Goal: Information Seeking & Learning: Learn about a topic

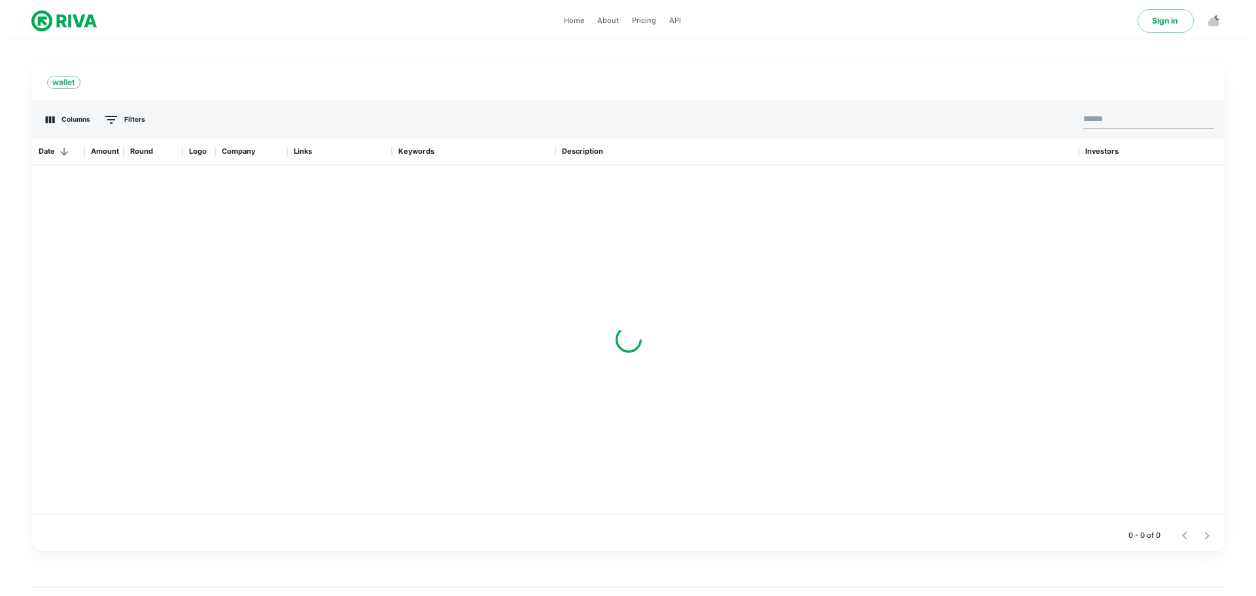
scroll to position [366, 1183]
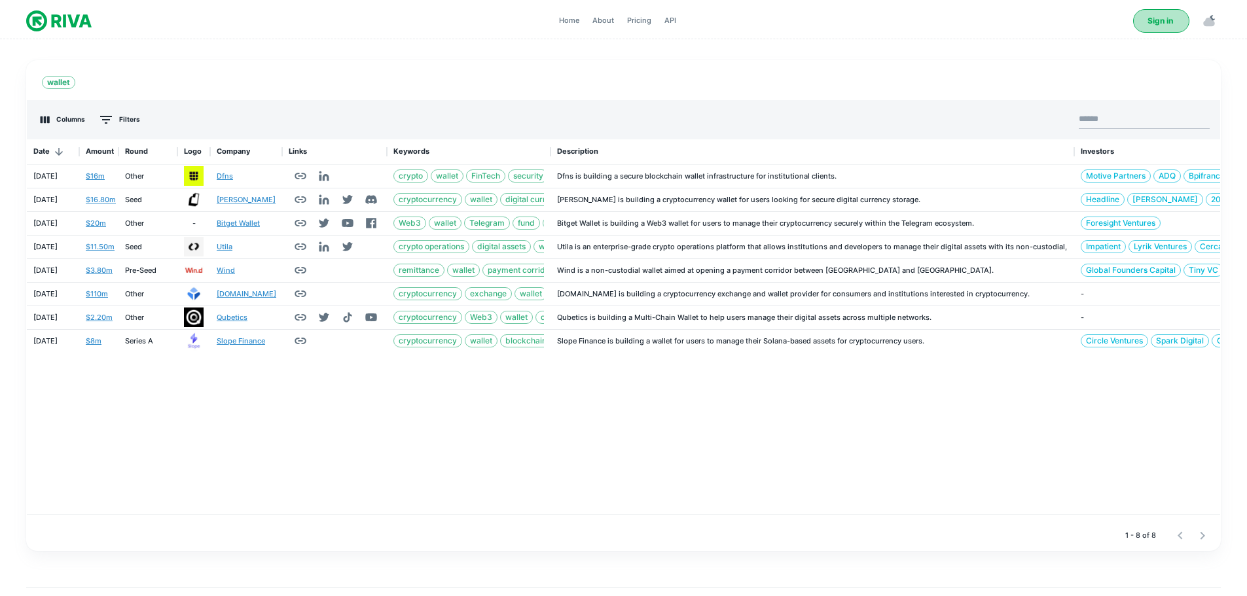
click at [1171, 25] on link "Sign in" at bounding box center [1161, 21] width 56 height 24
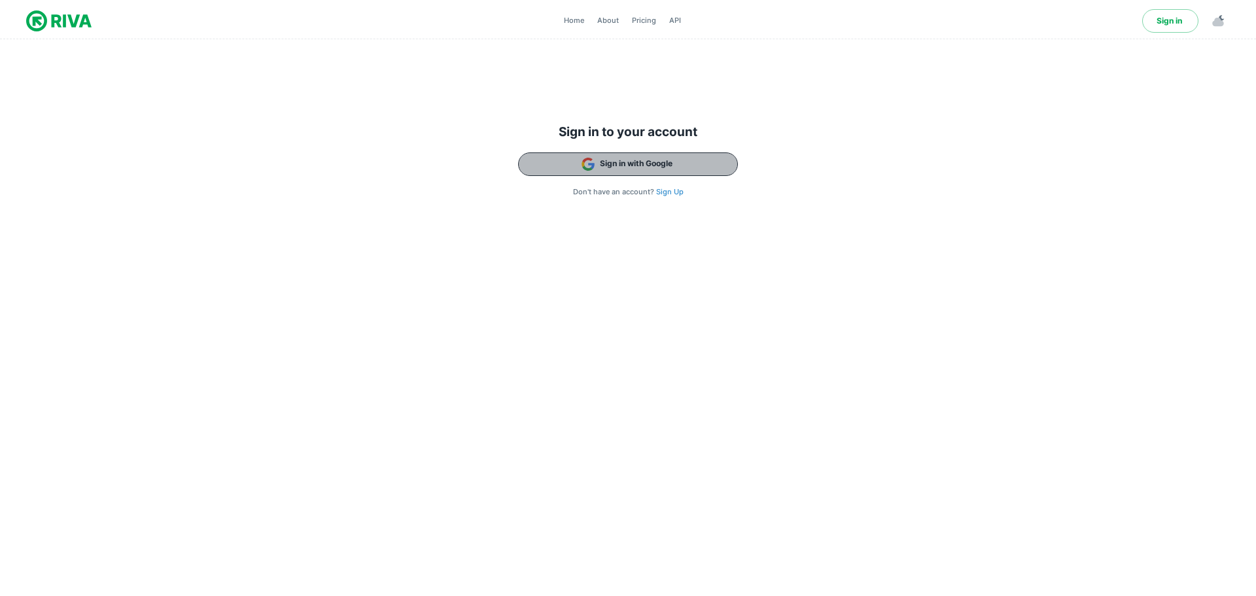
click at [651, 165] on button "Sign in with Google" at bounding box center [628, 164] width 220 height 24
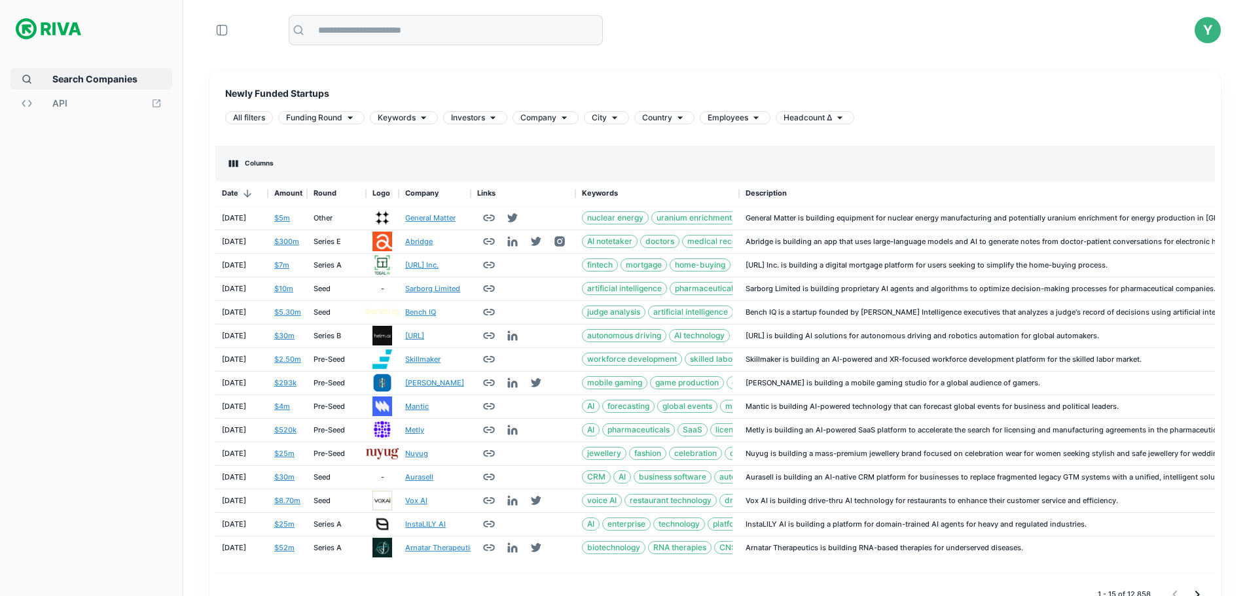
scroll to position [20, 0]
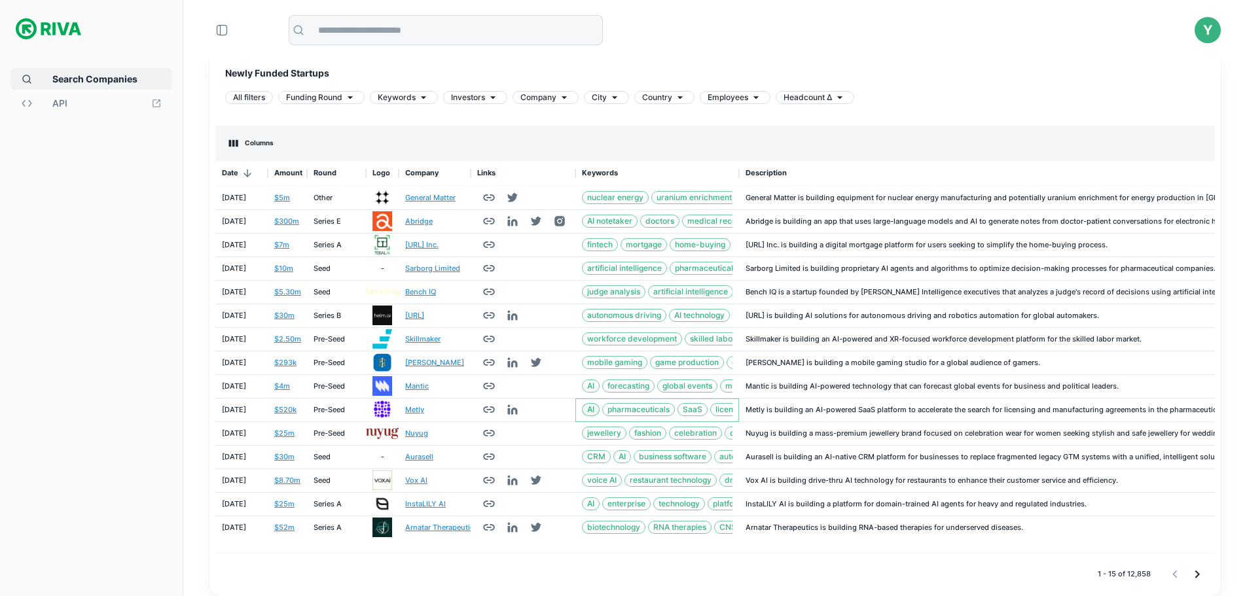
click at [589, 409] on span "AI" at bounding box center [590, 410] width 16 height 12
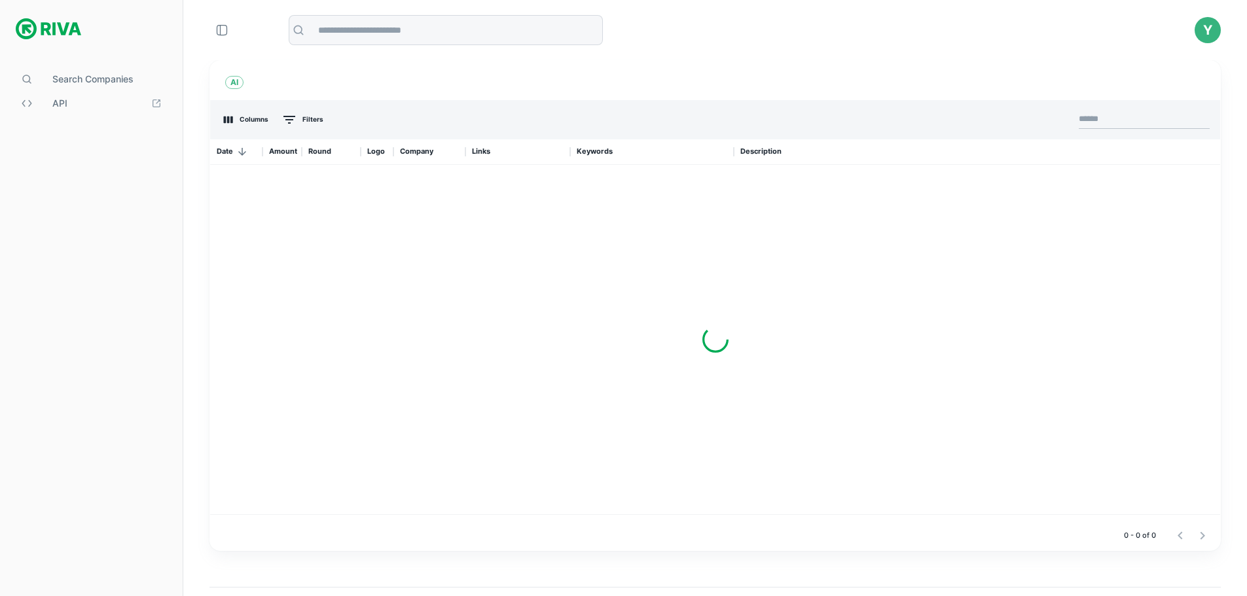
scroll to position [366, 1000]
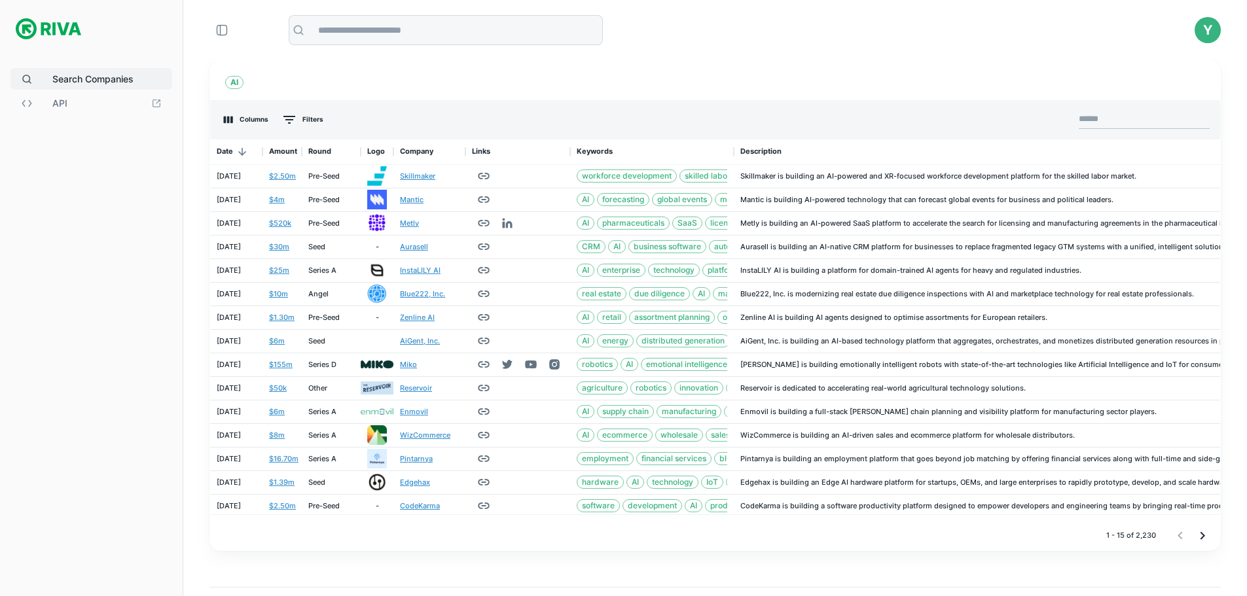
click at [80, 80] on span "Search Companies" at bounding box center [106, 79] width 109 height 14
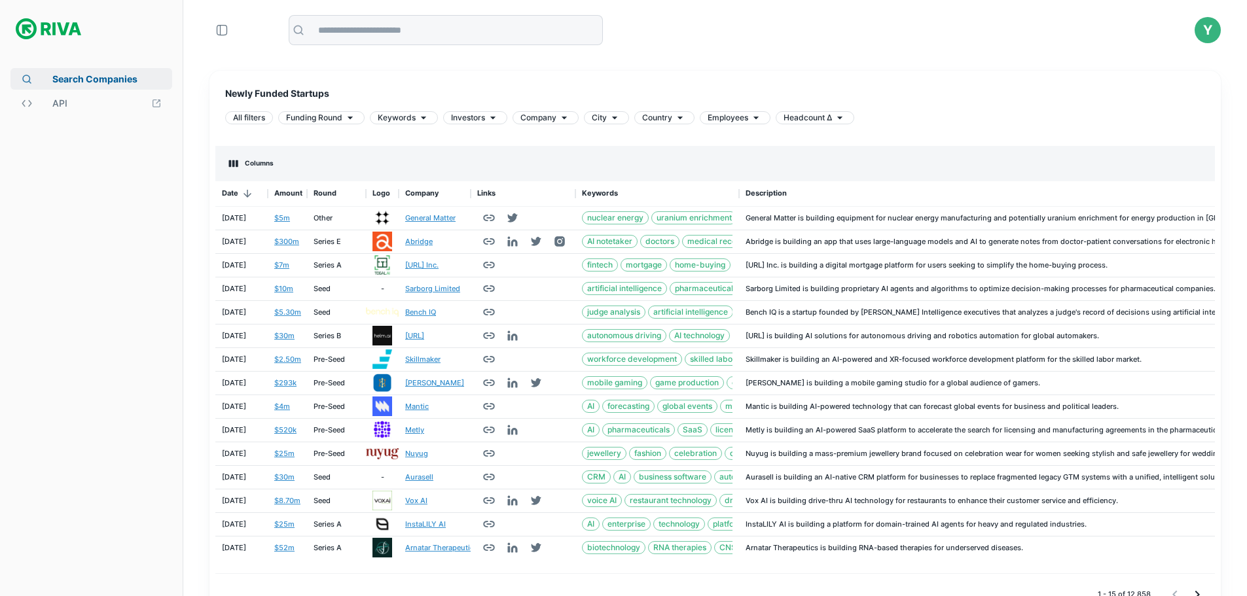
scroll to position [382, 989]
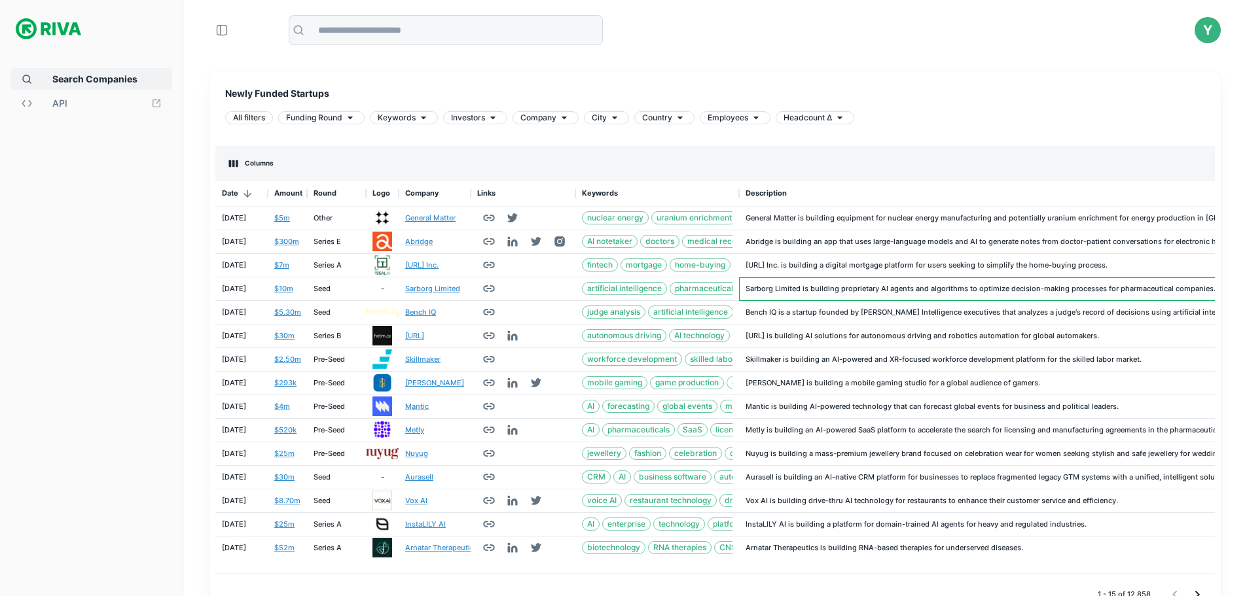
click at [869, 286] on span "Sarborg Limited is building proprietary AI agents and algorithms to optimize de…" at bounding box center [980, 288] width 470 height 9
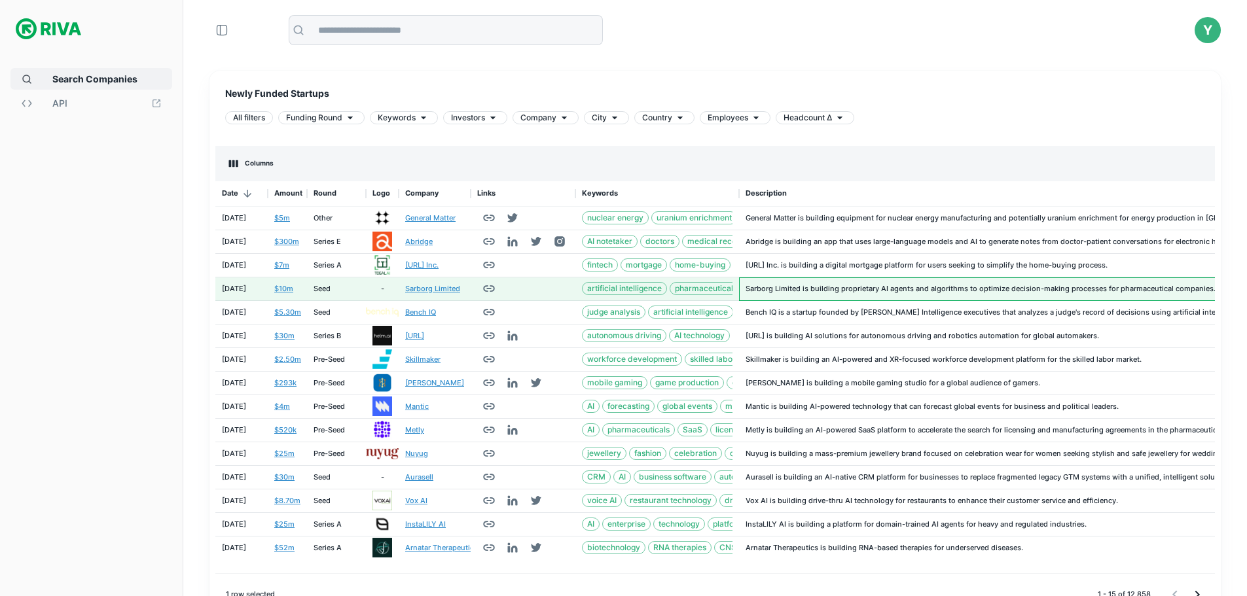
click at [854, 291] on span "Sarborg Limited is building proprietary AI agents and algorithms to optimize de…" at bounding box center [980, 288] width 470 height 9
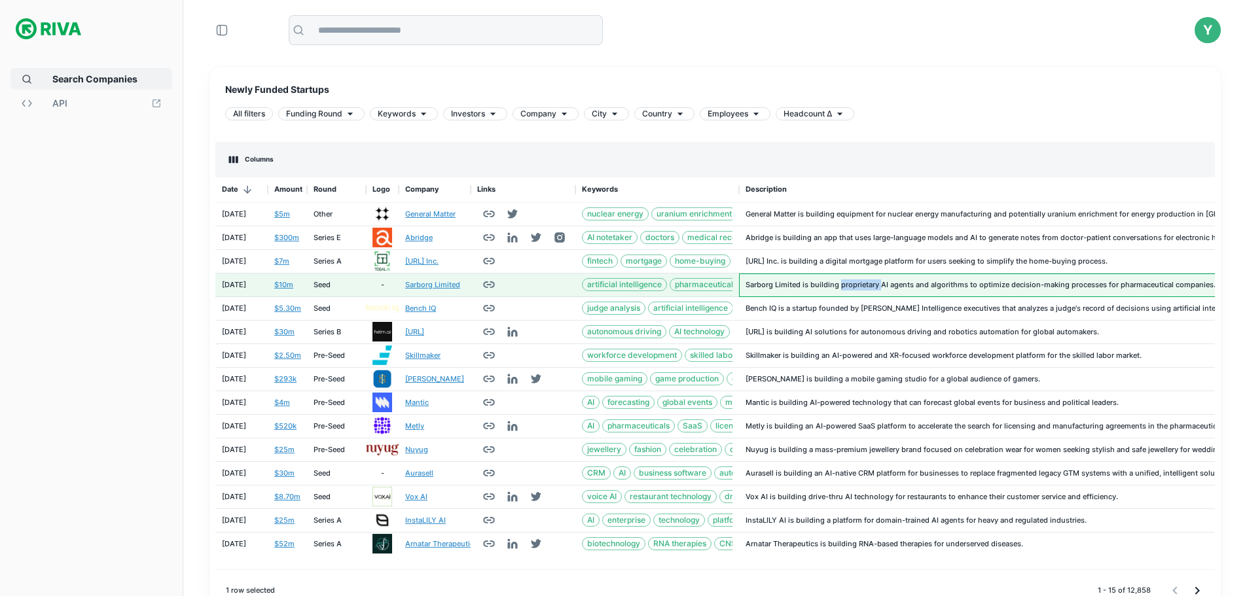
scroll to position [0, 0]
